Goal: Task Accomplishment & Management: Manage account settings

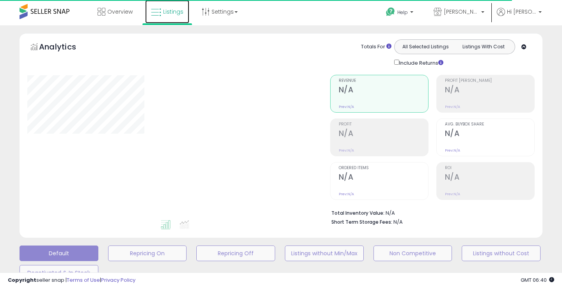
click at [158, 11] on icon at bounding box center [156, 12] width 10 height 10
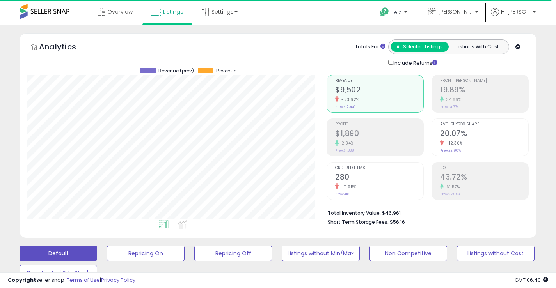
scroll to position [160, 299]
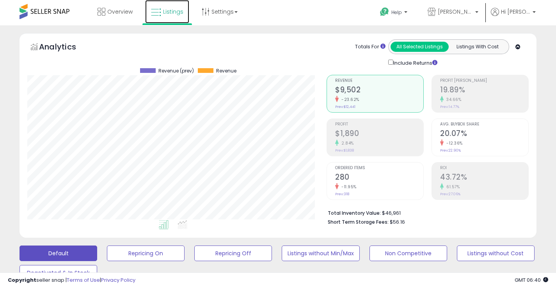
click at [174, 12] on span "Listings" at bounding box center [173, 12] width 20 height 8
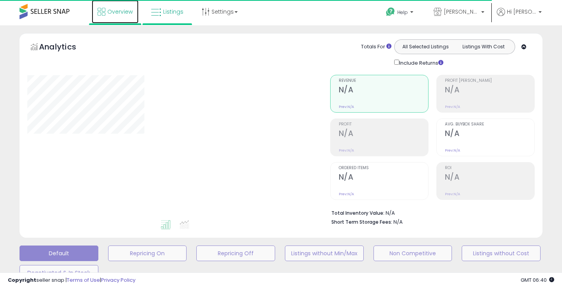
click at [105, 16] on link "Overview" at bounding box center [115, 11] width 47 height 23
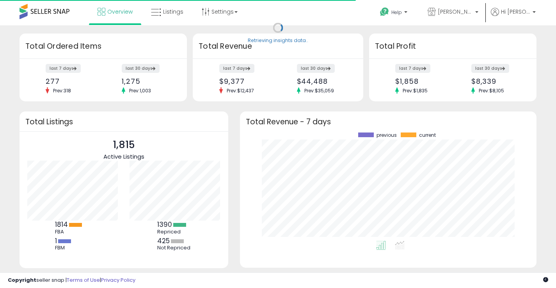
scroll to position [108, 281]
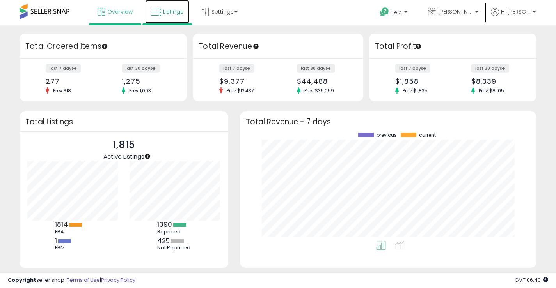
click at [173, 14] on span "Listings" at bounding box center [173, 12] width 20 height 8
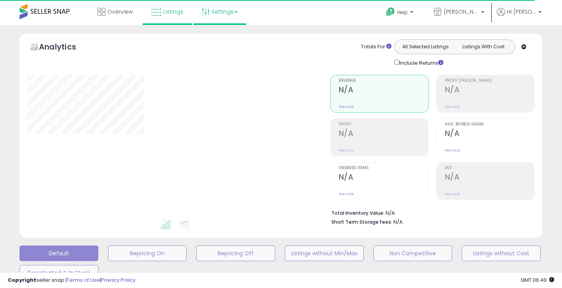
click at [215, 14] on link "Settings" at bounding box center [220, 11] width 48 height 23
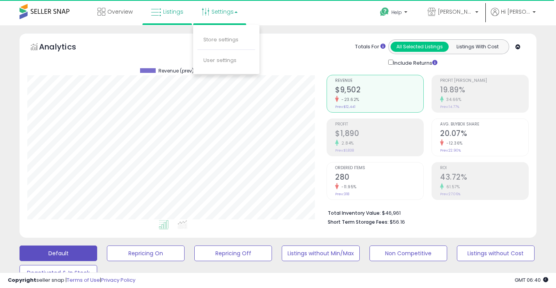
scroll to position [160, 299]
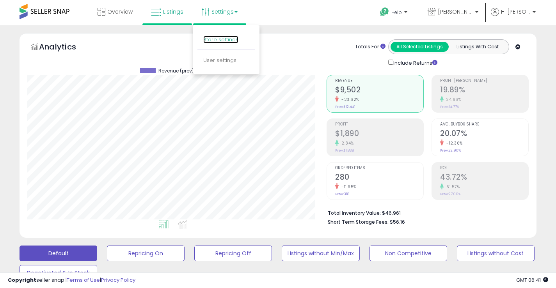
click at [221, 40] on link "Store settings" at bounding box center [220, 39] width 35 height 7
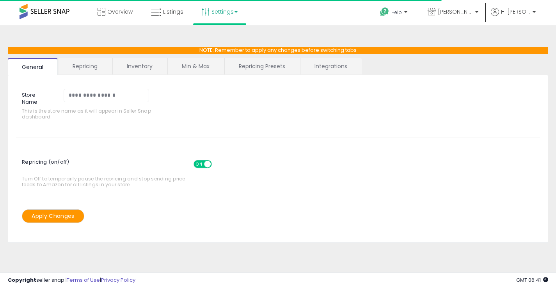
click at [333, 65] on link "Integrations" at bounding box center [330, 66] width 61 height 16
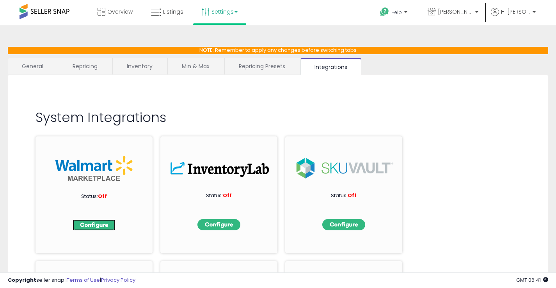
click at [103, 226] on img at bounding box center [94, 225] width 43 height 11
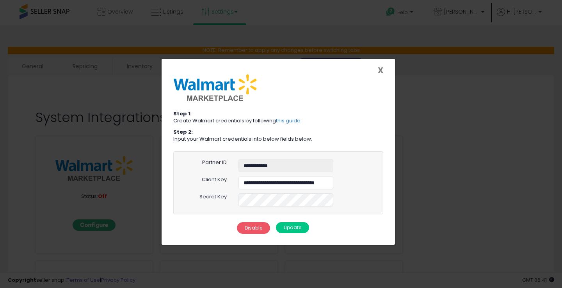
click at [380, 72] on span "X" at bounding box center [380, 70] width 5 height 11
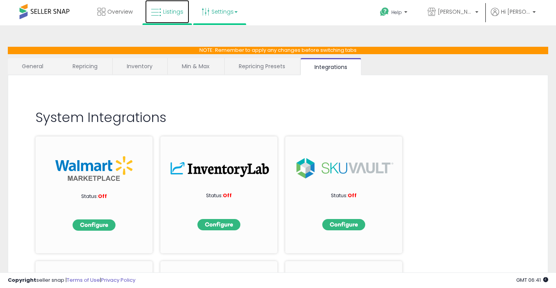
click at [154, 12] on icon at bounding box center [156, 12] width 10 height 10
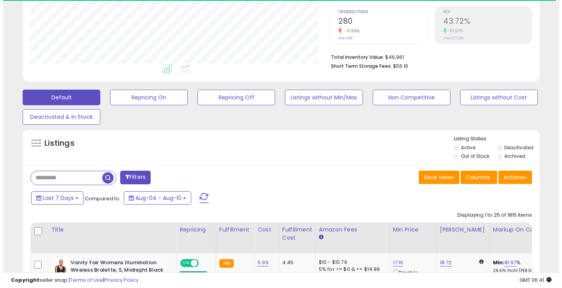
scroll to position [160, 299]
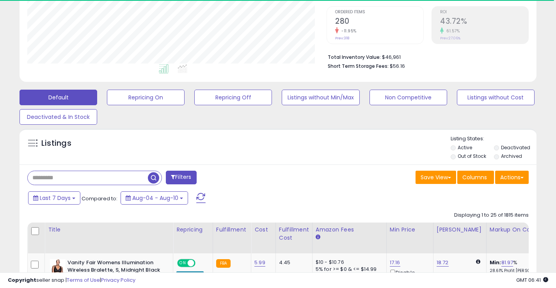
click at [69, 177] on input "text" at bounding box center [88, 178] width 120 height 14
paste input "**********"
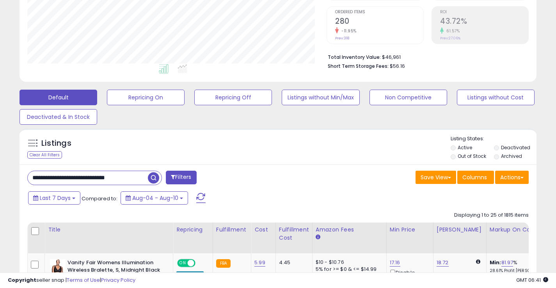
type input "**********"
click at [154, 179] on span "button" at bounding box center [153, 177] width 11 height 11
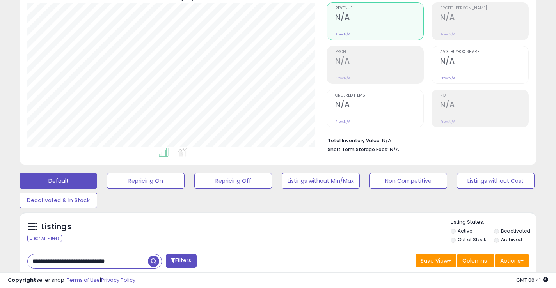
scroll to position [0, 0]
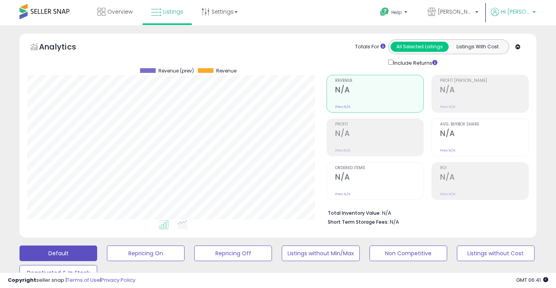
click at [513, 13] on span "Hi [PERSON_NAME]" at bounding box center [515, 12] width 29 height 8
click at [35, 11] on span at bounding box center [45, 11] width 50 height 15
